Goal: Task Accomplishment & Management: Use online tool/utility

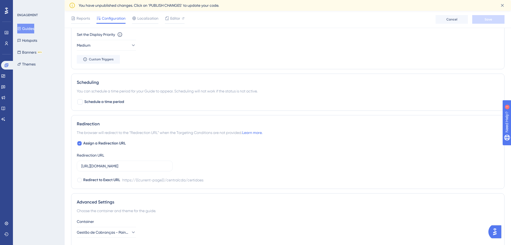
scroll to position [339, 0]
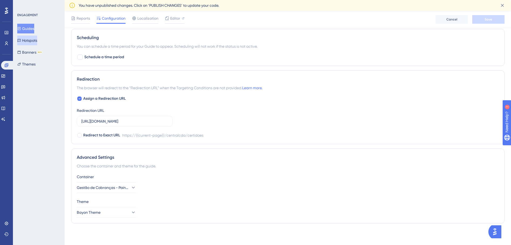
click at [37, 40] on button "Hotspots" at bounding box center [27, 41] width 20 height 10
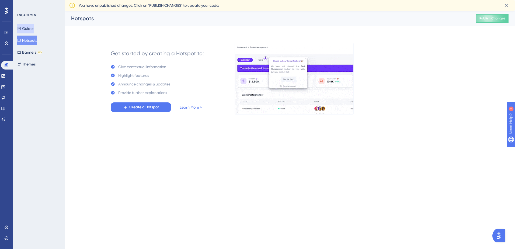
click at [34, 28] on button "Guides" at bounding box center [25, 29] width 17 height 10
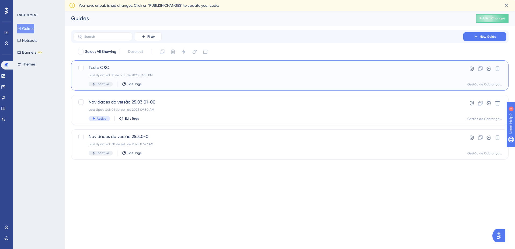
click at [231, 71] on span "Teste C&C" at bounding box center [268, 67] width 359 height 6
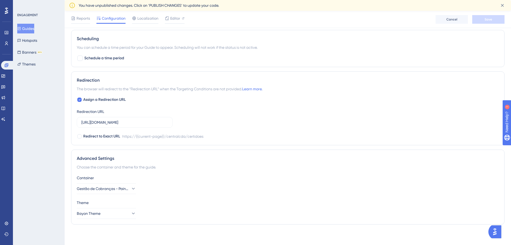
scroll to position [339, 0]
click at [131, 214] on icon at bounding box center [132, 211] width 5 height 5
click at [131, 214] on icon at bounding box center [128, 211] width 5 height 5
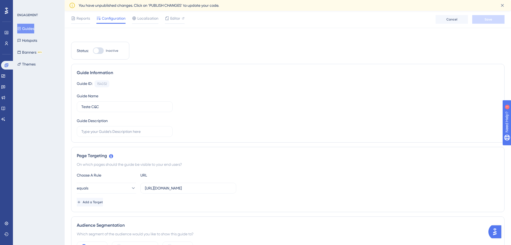
scroll to position [0, 0]
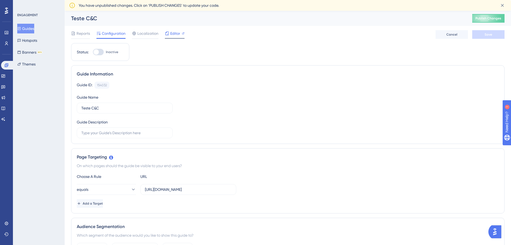
click at [176, 34] on span "Editor" at bounding box center [175, 33] width 10 height 6
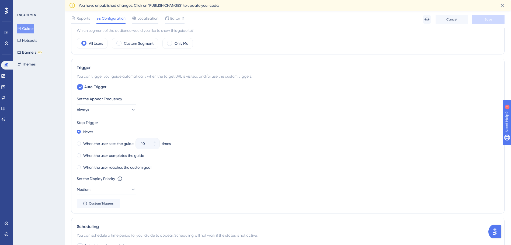
scroll to position [244, 0]
click at [95, 203] on span "Custom Triggers" at bounding box center [101, 203] width 25 height 4
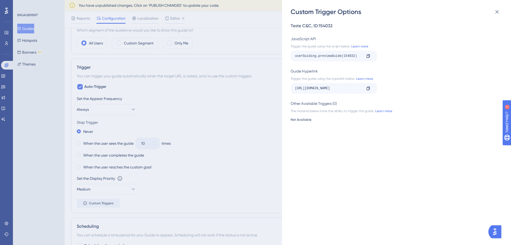
click at [332, 88] on div "[URL][DOMAIN_NAME]" at bounding box center [328, 88] width 67 height 9
drag, startPoint x: 338, startPoint y: 88, endPoint x: 389, endPoint y: 87, distance: 50.9
click at [389, 87] on div "[URL][DOMAIN_NAME] Copy" at bounding box center [394, 88] width 208 height 11
click at [285, 89] on div "[URL][DOMAIN_NAME]" at bounding box center [251, 88] width 67 height 9
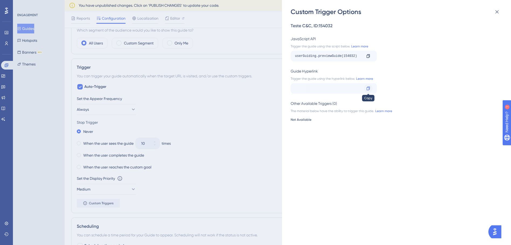
click at [370, 90] on div at bounding box center [368, 88] width 9 height 9
click at [185, 79] on div "Custom Trigger Options Teste C&C , ID: 154032 JavaScript API Trigger the guide …" at bounding box center [255, 122] width 511 height 245
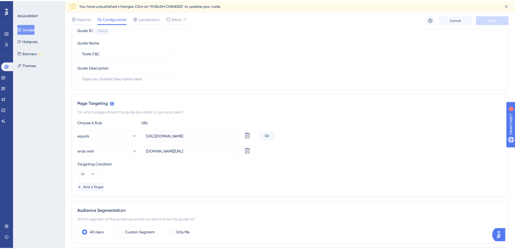
scroll to position [0, 0]
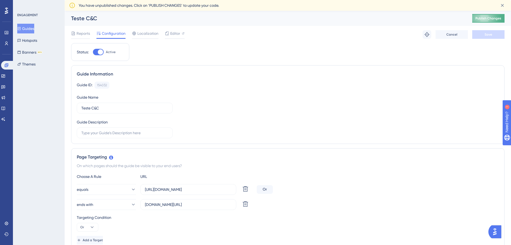
click at [486, 19] on span "Publish Changes" at bounding box center [488, 18] width 26 height 4
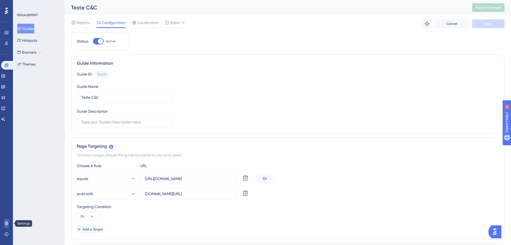
click at [8, 222] on icon at bounding box center [6, 222] width 3 height 3
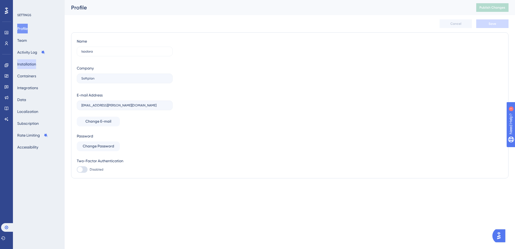
click at [31, 67] on button "Installation" at bounding box center [26, 64] width 19 height 10
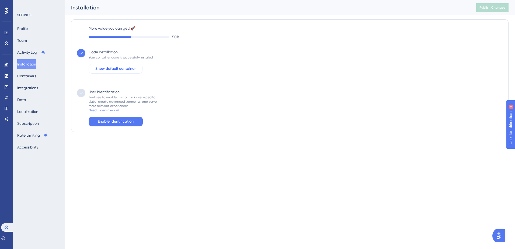
click at [126, 69] on span "Show default container" at bounding box center [115, 68] width 40 height 6
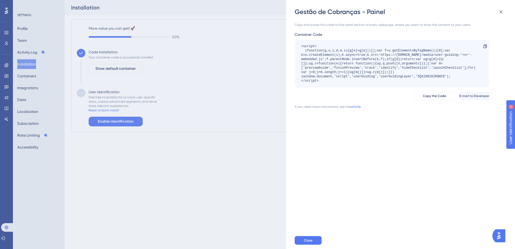
click at [6, 31] on div "Gestão de Cobranças - Painel Copy and paste this code to the head section of ev…" at bounding box center [257, 124] width 515 height 249
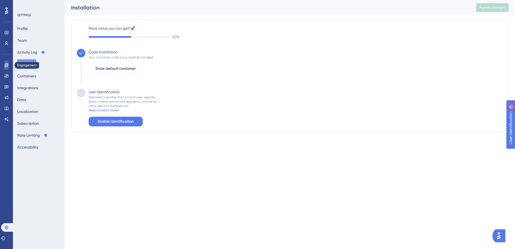
click at [6, 66] on icon at bounding box center [6, 65] width 4 height 4
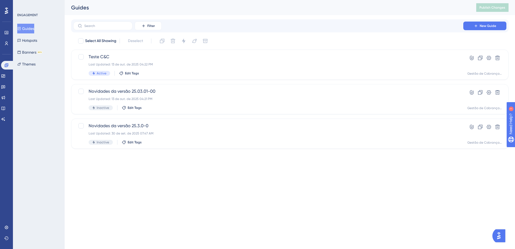
click at [33, 31] on button "Guides" at bounding box center [25, 29] width 17 height 10
click at [471, 58] on icon at bounding box center [471, 57] width 5 height 5
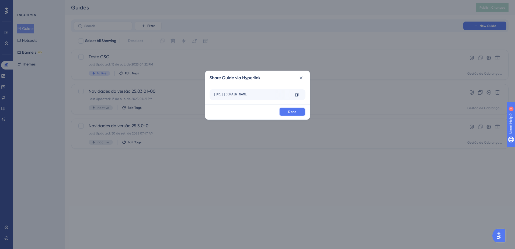
click at [300, 110] on button "Done" at bounding box center [292, 111] width 26 height 9
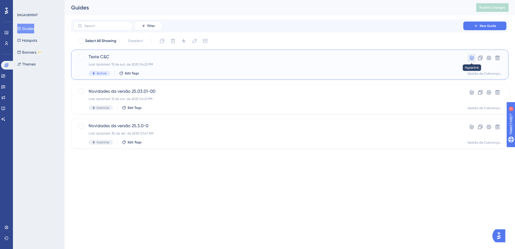
click at [472, 57] on icon at bounding box center [471, 57] width 5 height 5
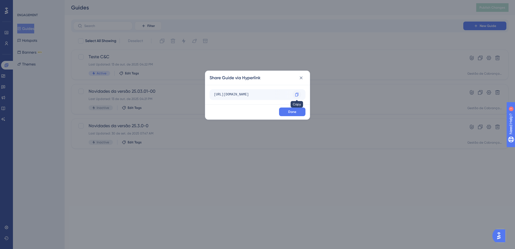
click at [298, 95] on icon at bounding box center [296, 94] width 3 height 3
click at [303, 76] on icon at bounding box center [300, 77] width 5 height 5
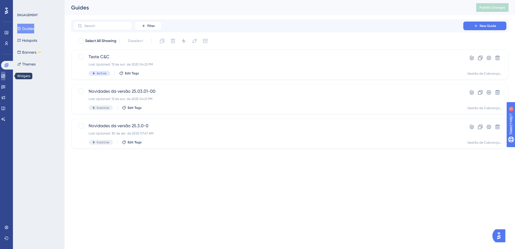
click at [4, 78] on link at bounding box center [3, 76] width 4 height 9
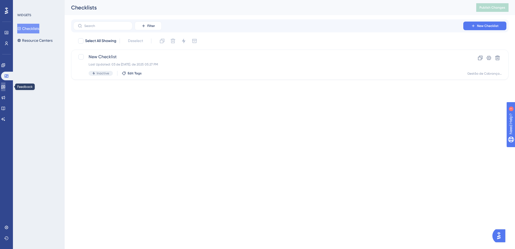
click at [5, 87] on icon at bounding box center [3, 86] width 4 height 3
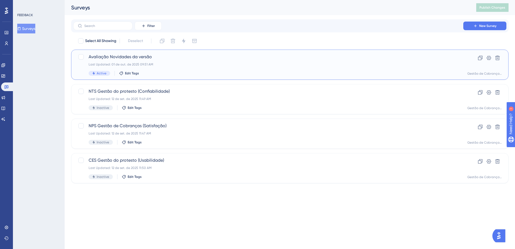
click at [173, 62] on div "Last Updated: 01 de out. de 2025 09:51 AM" at bounding box center [268, 64] width 359 height 4
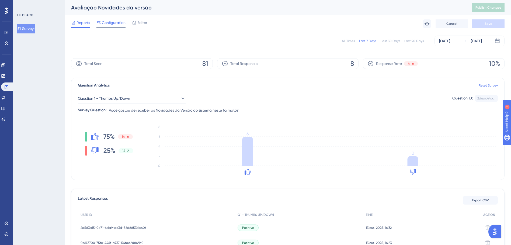
click at [112, 24] on span "Configuration" at bounding box center [114, 22] width 24 height 6
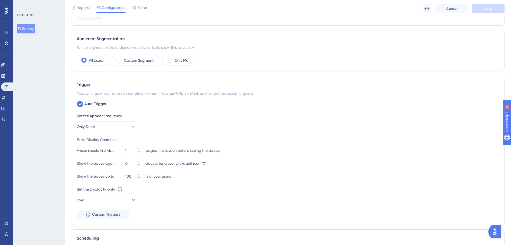
scroll to position [242, 0]
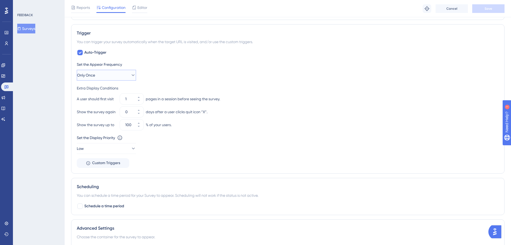
click at [131, 76] on icon at bounding box center [132, 74] width 5 height 5
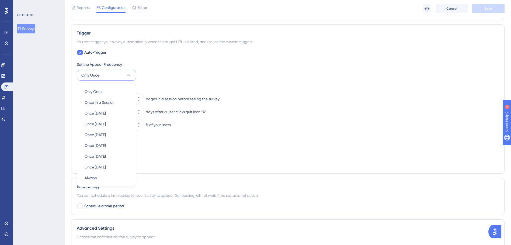
scroll to position [255, 0]
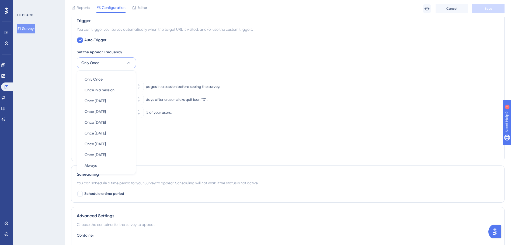
click at [132, 62] on button "Only Once" at bounding box center [106, 62] width 59 height 11
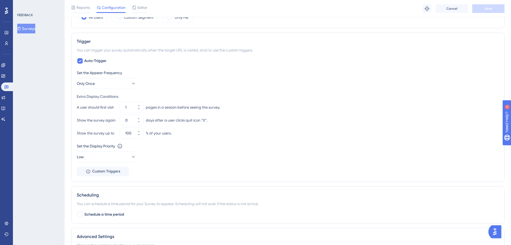
scroll to position [228, 0]
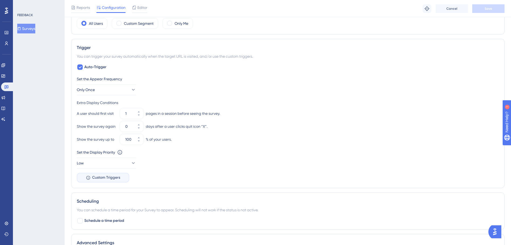
click at [86, 176] on icon at bounding box center [88, 177] width 5 height 5
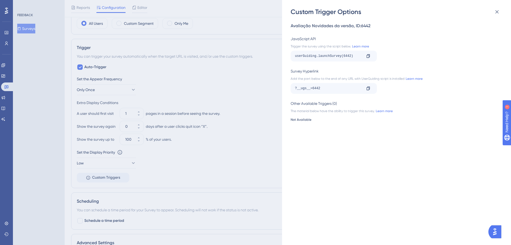
click at [256, 82] on div "Custom Trigger Options Avaliação Novidades da versão , ID: 6442 JavaScript API …" at bounding box center [255, 122] width 511 height 245
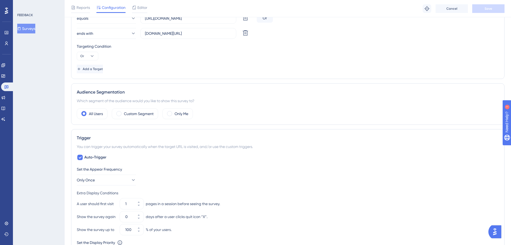
scroll to position [299, 0]
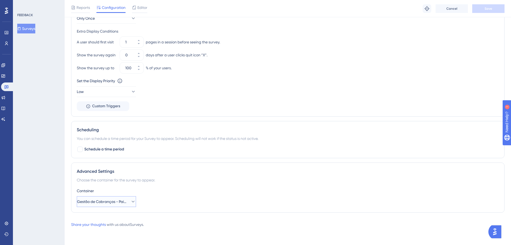
click at [132, 201] on icon at bounding box center [133, 202] width 3 height 2
click at [5, 66] on icon at bounding box center [3, 65] width 4 height 4
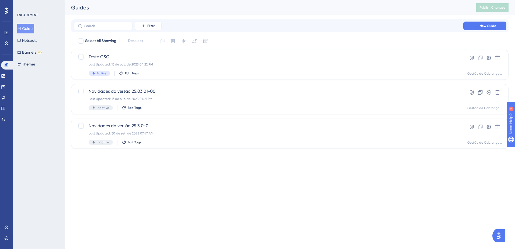
click at [29, 27] on button "Guides" at bounding box center [25, 29] width 17 height 10
click at [205, 94] on span "Novidades da versão 25.03.01-00" at bounding box center [268, 91] width 359 height 6
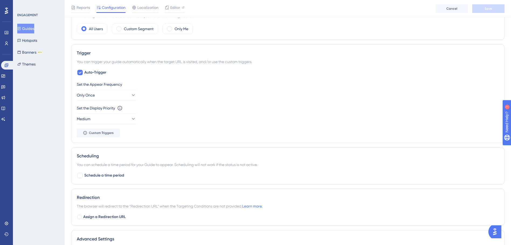
scroll to position [329, 0]
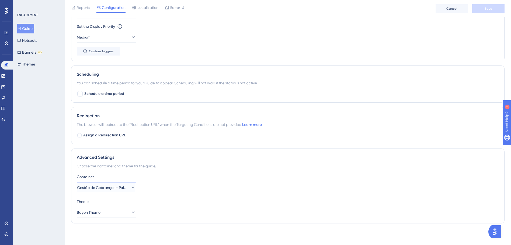
click at [130, 187] on icon at bounding box center [132, 187] width 5 height 5
click at [128, 187] on icon at bounding box center [128, 187] width 5 height 5
click at [34, 31] on button "Guides" at bounding box center [25, 29] width 17 height 10
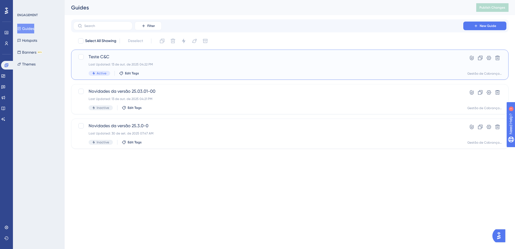
click at [174, 62] on div "Teste C&C Last Updated: 13 de out. de 2025 04:22 PM Active Edit Tags" at bounding box center [268, 65] width 359 height 22
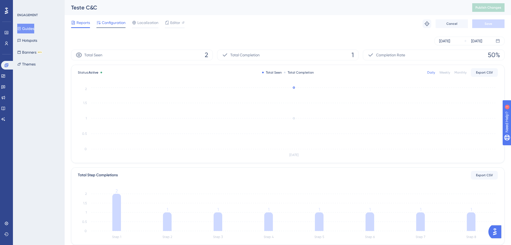
click at [108, 23] on span "Configuration" at bounding box center [114, 22] width 24 height 6
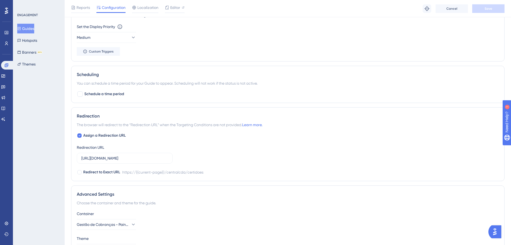
scroll to position [421, 0]
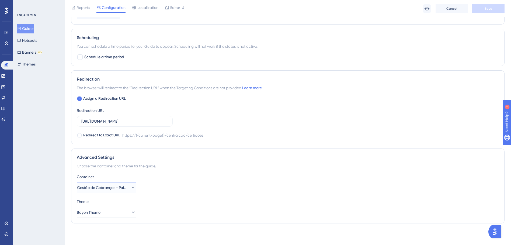
click at [118, 189] on span "Gestão de Cobranças - Painel" at bounding box center [102, 187] width 51 height 6
click at [118, 189] on span "Gestão de Cobranças - Painel" at bounding box center [102, 187] width 43 height 6
click at [5, 77] on icon at bounding box center [2, 75] width 3 height 3
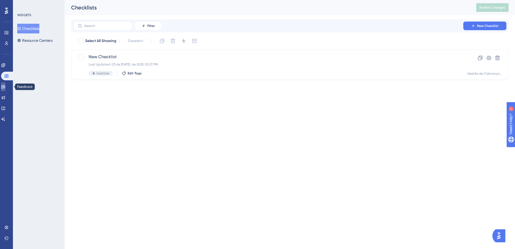
click at [5, 89] on link at bounding box center [3, 86] width 4 height 9
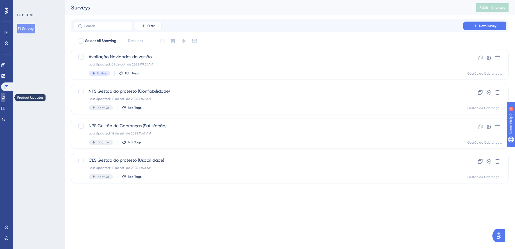
click at [5, 97] on icon at bounding box center [3, 97] width 4 height 4
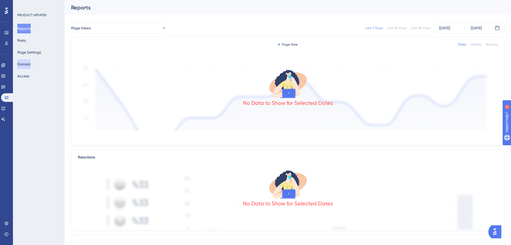
click at [31, 65] on button "Domain" at bounding box center [23, 64] width 13 height 10
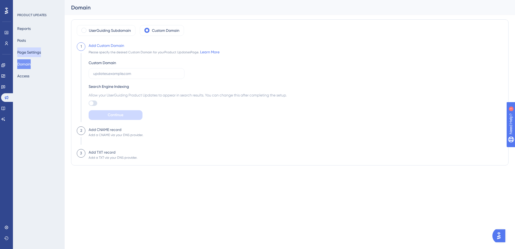
click at [41, 53] on button "Page Settings" at bounding box center [29, 52] width 24 height 10
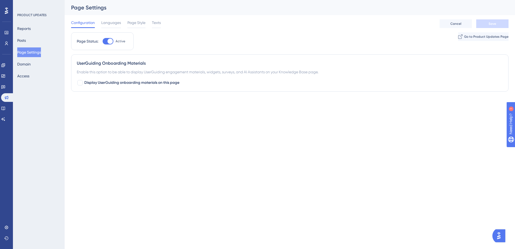
click at [36, 43] on div "Reports Posts Page Settings Domain Access" at bounding box center [39, 52] width 44 height 57
click at [26, 43] on button "Posts" at bounding box center [21, 41] width 9 height 10
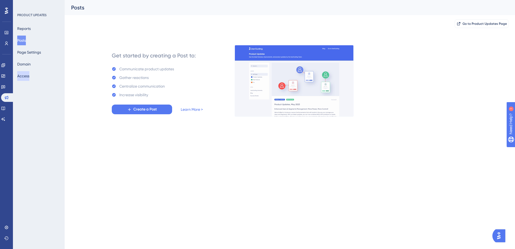
click at [29, 77] on button "Access" at bounding box center [23, 76] width 12 height 10
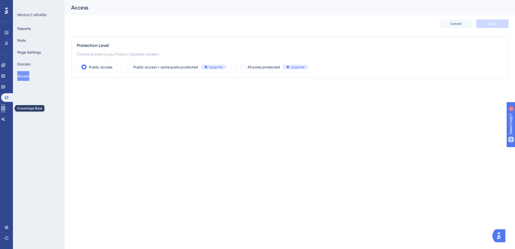
click at [5, 107] on icon at bounding box center [3, 108] width 4 height 4
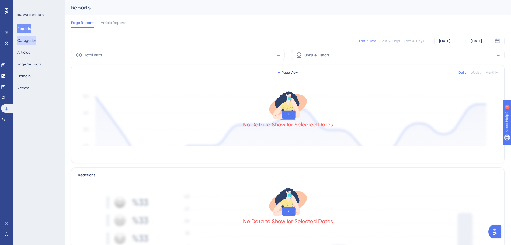
click at [36, 41] on button "Categories" at bounding box center [26, 41] width 19 height 10
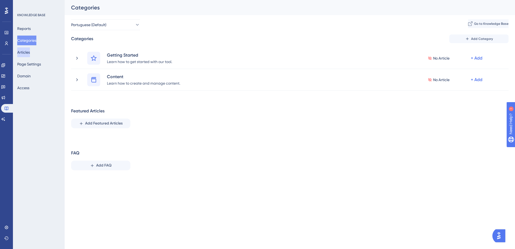
click at [27, 52] on button "Articles" at bounding box center [23, 52] width 13 height 10
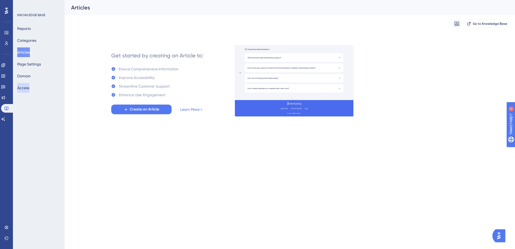
click at [29, 87] on button "Access" at bounding box center [23, 88] width 12 height 10
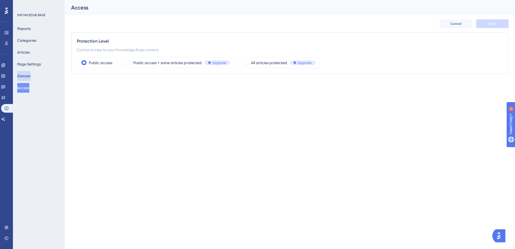
click at [31, 77] on button "Domain" at bounding box center [23, 76] width 13 height 10
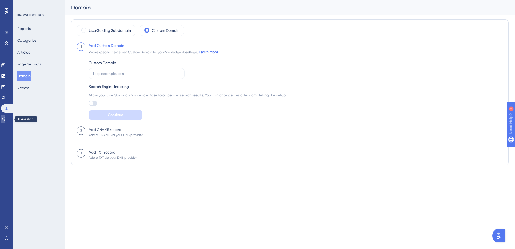
click at [5, 117] on icon at bounding box center [3, 119] width 4 height 4
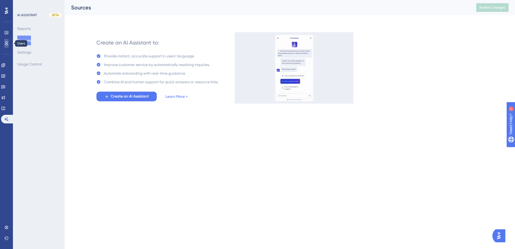
click at [6, 45] on icon at bounding box center [6, 43] width 4 height 4
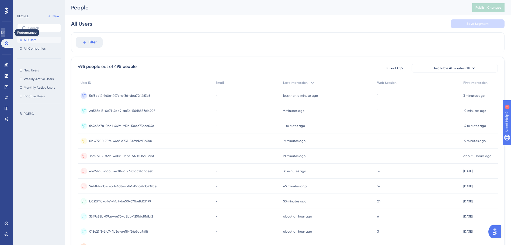
click at [5, 30] on link at bounding box center [3, 32] width 4 height 9
